Goal: Task Accomplishment & Management: Manage account settings

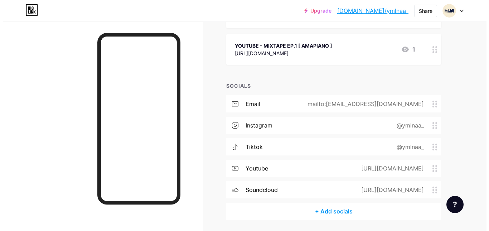
scroll to position [307, 0]
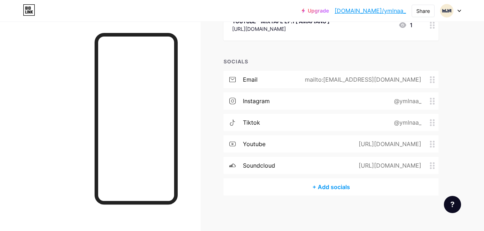
click at [402, 164] on div "[URL][DOMAIN_NAME]" at bounding box center [388, 165] width 83 height 9
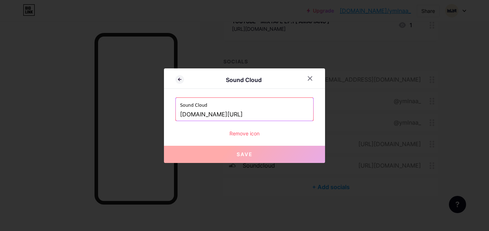
click at [257, 117] on input "[DOMAIN_NAME][URL]" at bounding box center [244, 115] width 129 height 12
click at [313, 76] on div at bounding box center [310, 78] width 13 height 13
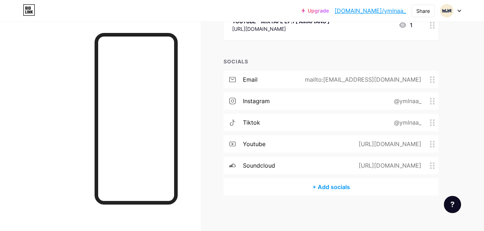
click at [347, 165] on div "[URL][DOMAIN_NAME]" at bounding box center [388, 165] width 83 height 9
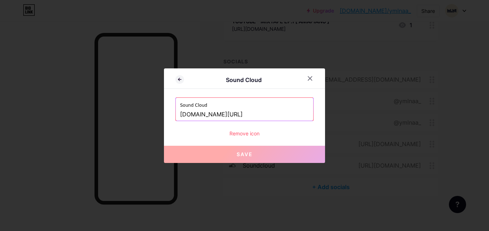
click at [250, 114] on input "[DOMAIN_NAME][URL]" at bounding box center [244, 115] width 129 height 12
click at [238, 115] on input "[DOMAIN_NAME][URL]" at bounding box center [244, 115] width 129 height 12
click at [210, 113] on input "[DOMAIN_NAME][URL]" at bounding box center [244, 115] width 129 height 12
click at [309, 78] on icon at bounding box center [310, 79] width 6 height 6
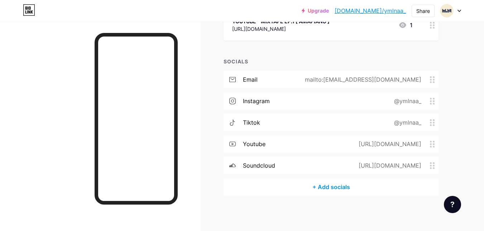
drag, startPoint x: 333, startPoint y: 164, endPoint x: 425, endPoint y: 164, distance: 91.7
click at [425, 164] on div "[URL][DOMAIN_NAME]" at bounding box center [388, 165] width 83 height 9
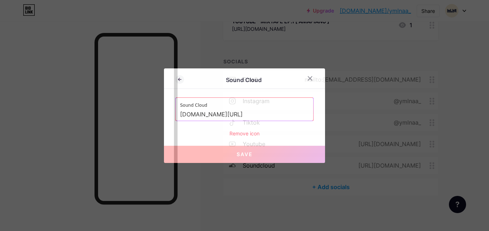
copy div "[URL][DOMAIN_NAME]"
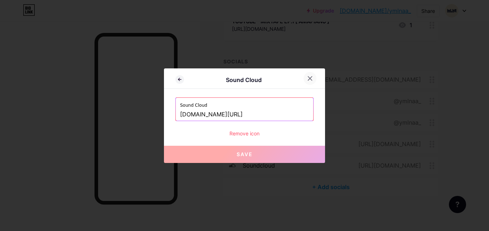
click at [309, 75] on div at bounding box center [310, 78] width 13 height 13
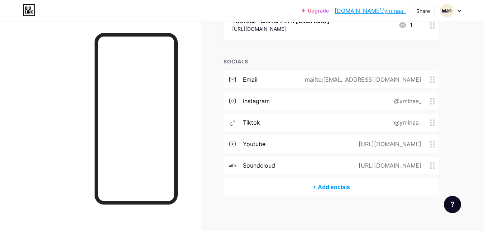
click at [347, 164] on div "[URL][DOMAIN_NAME]" at bounding box center [388, 165] width 83 height 9
click at [267, 167] on div "soundcloud" at bounding box center [259, 165] width 32 height 9
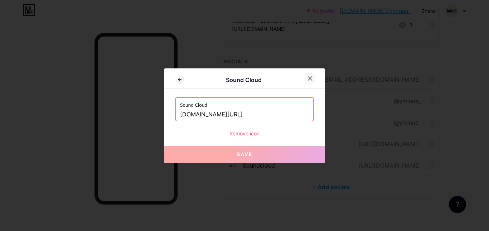
click at [310, 79] on icon at bounding box center [310, 78] width 4 height 4
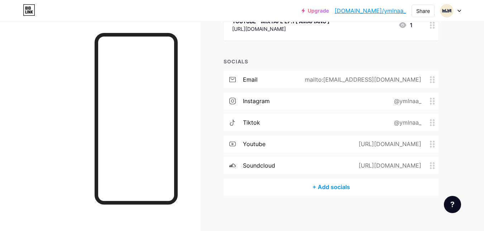
click at [347, 142] on div "[URL][DOMAIN_NAME]" at bounding box center [388, 144] width 83 height 9
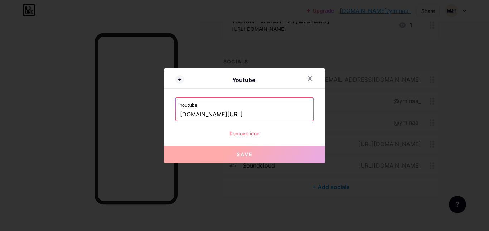
click at [267, 114] on input "[DOMAIN_NAME][URL]" at bounding box center [244, 115] width 129 height 12
click at [307, 79] on div at bounding box center [310, 78] width 13 height 13
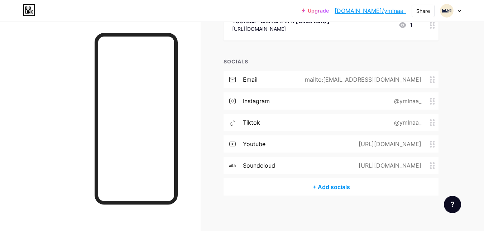
click at [373, 123] on div "tiktok @ymlnaa_" at bounding box center [331, 122] width 215 height 17
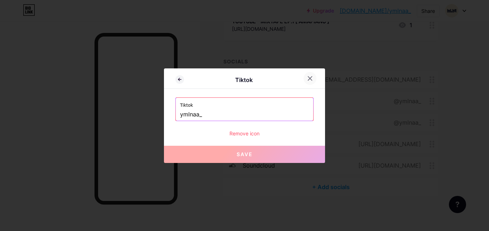
click at [310, 80] on icon at bounding box center [310, 79] width 6 height 6
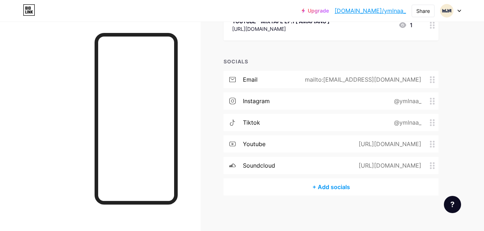
click at [311, 120] on div "tiktok @ymlnaa_" at bounding box center [331, 122] width 215 height 17
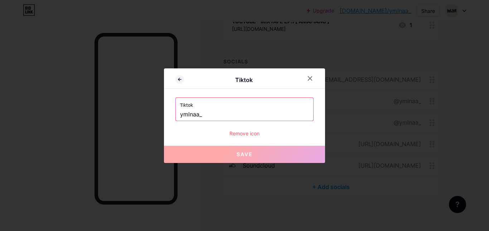
click at [282, 112] on input "ymlnaa_" at bounding box center [244, 115] width 129 height 12
paste input "[URL][DOMAIN_NAME]"
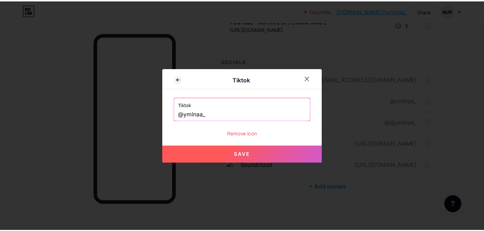
scroll to position [0, 0]
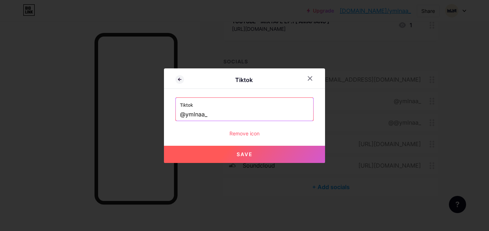
click at [238, 155] on span "Save" at bounding box center [245, 154] width 16 height 6
type input "[URL][DOMAIN_NAME]"
